Goal: Communication & Community: Share content

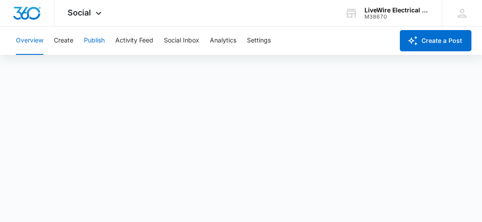
click at [94, 42] on button "Publish" at bounding box center [94, 41] width 21 height 28
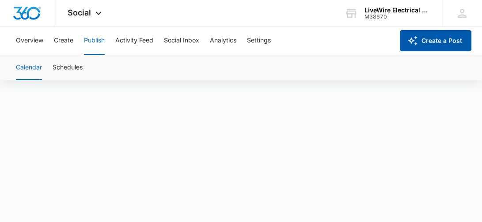
click at [427, 42] on button "Create a Post" at bounding box center [436, 40] width 72 height 21
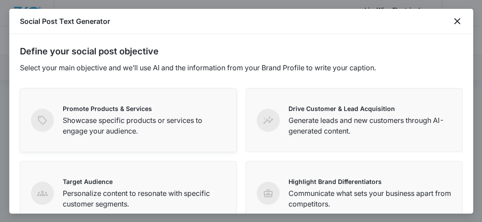
click at [187, 122] on p "Showcase specific products or services to engage your audience." at bounding box center [144, 125] width 163 height 21
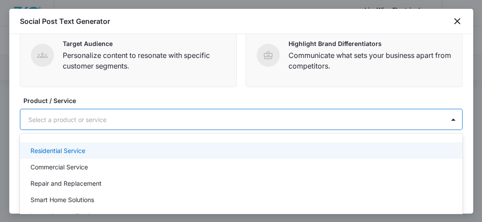
scroll to position [6, 0]
click at [257, 120] on div at bounding box center [230, 119] width 405 height 11
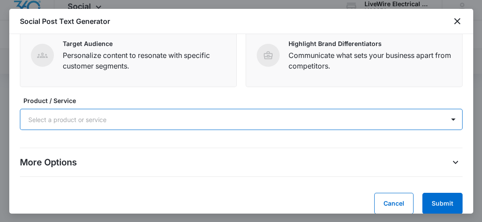
click at [257, 120] on div at bounding box center [230, 119] width 405 height 11
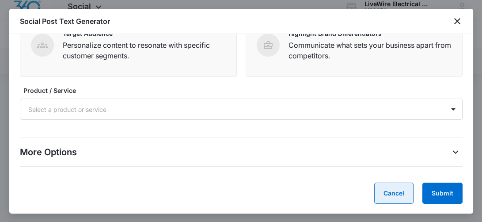
click at [392, 188] on button "Cancel" at bounding box center [394, 193] width 39 height 21
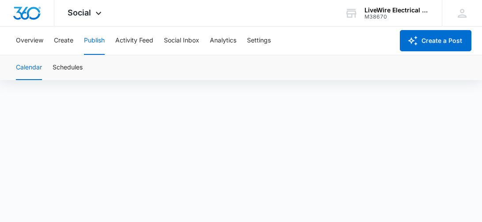
scroll to position [0, 0]
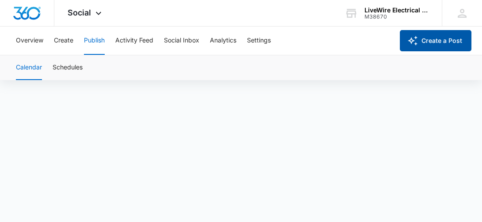
click at [429, 38] on button "Create a Post" at bounding box center [436, 40] width 72 height 21
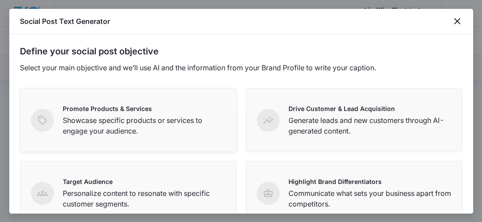
click at [124, 127] on p "Showcase specific products or services to engage your audience." at bounding box center [144, 125] width 163 height 21
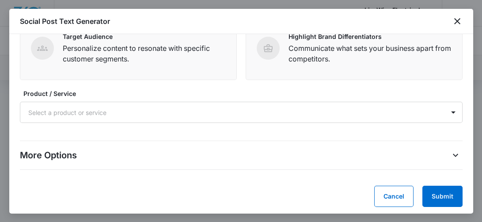
scroll to position [148, 0]
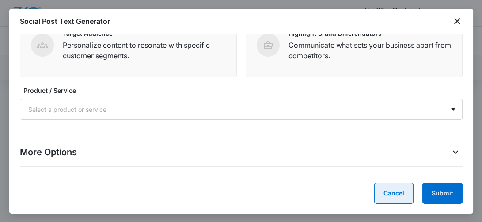
click at [387, 190] on button "Cancel" at bounding box center [394, 193] width 39 height 21
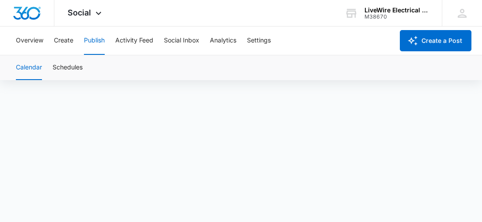
scroll to position [0, 0]
